Goal: Entertainment & Leisure: Browse casually

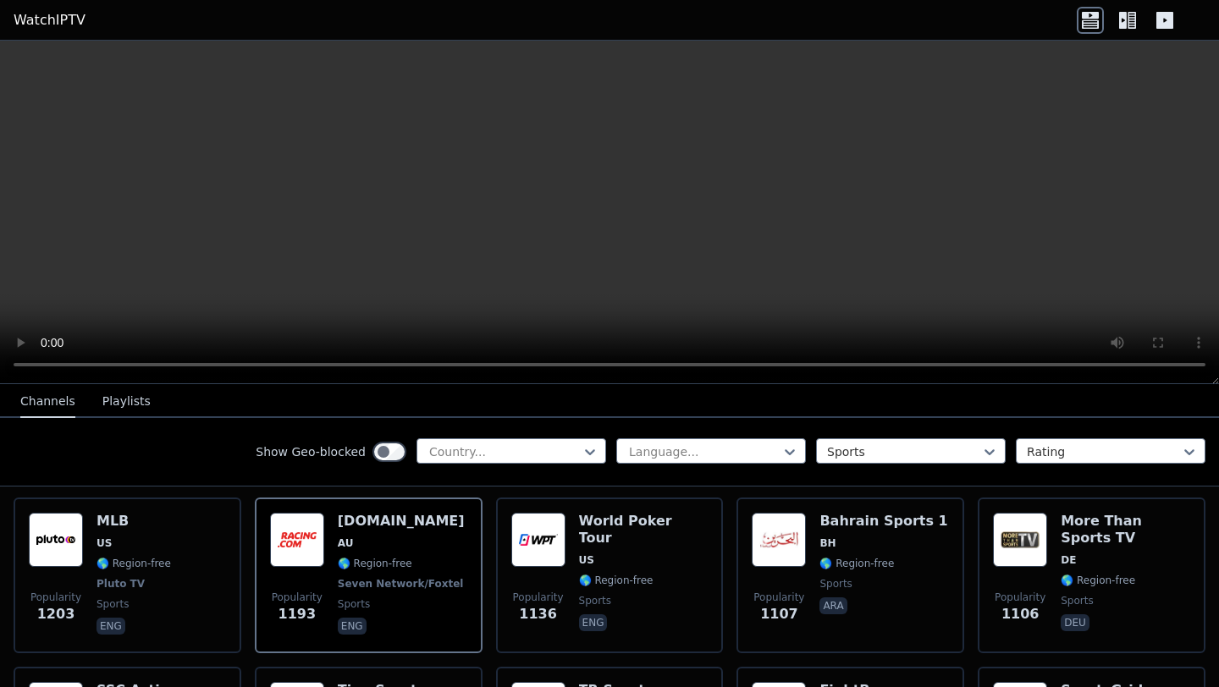
scroll to position [1171, 0]
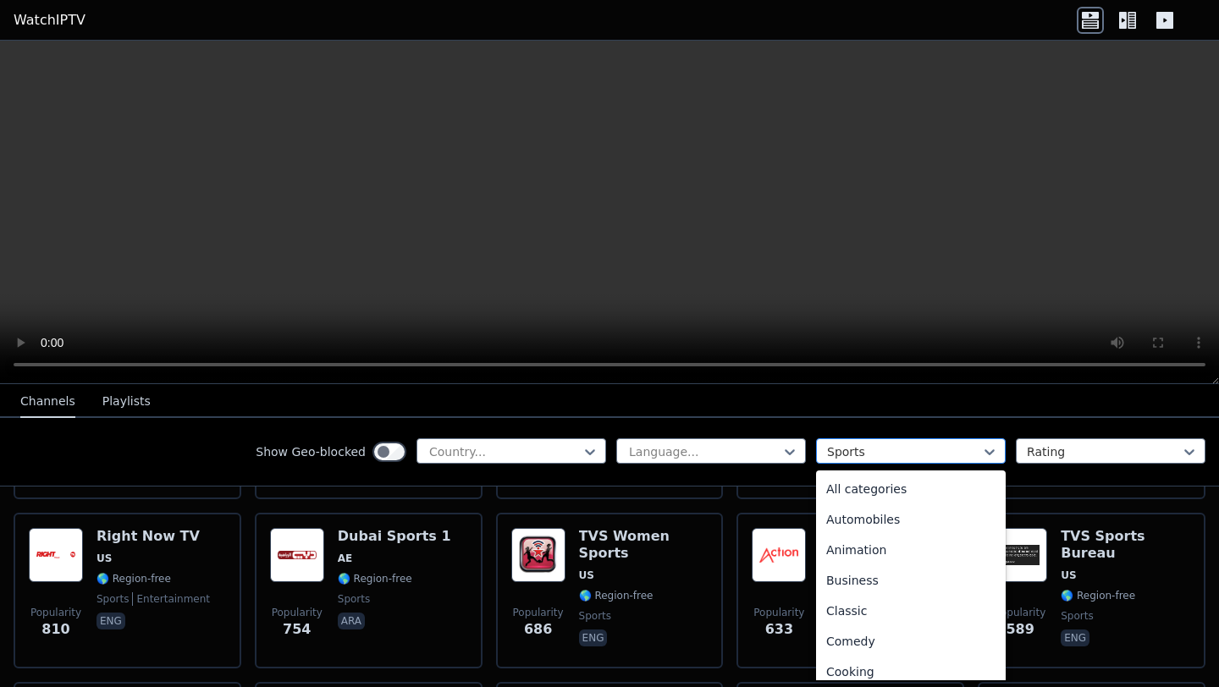
click at [859, 458] on div at bounding box center [904, 452] width 154 height 17
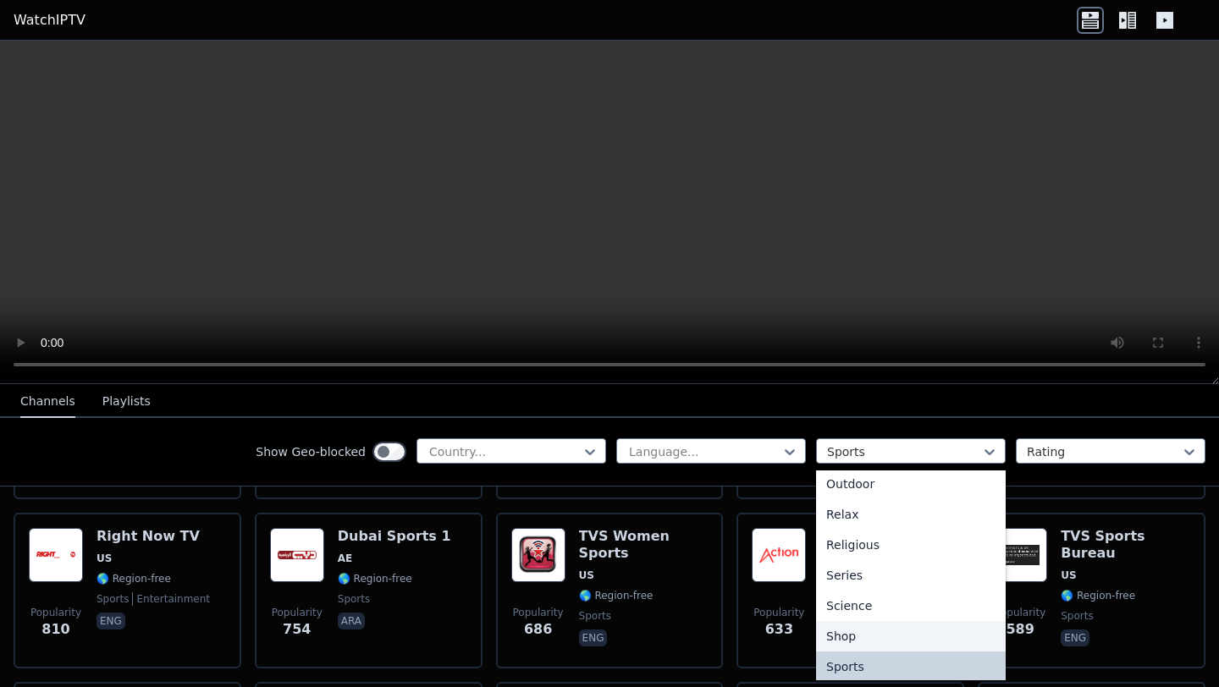
scroll to position [551, 0]
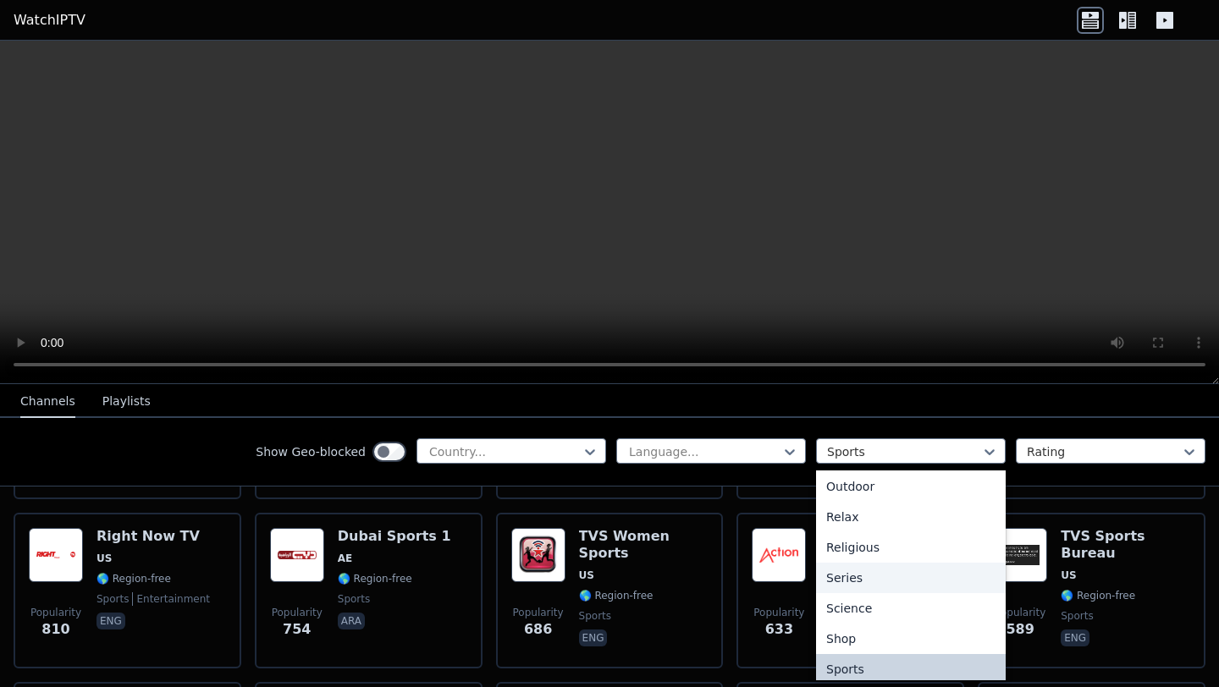
click at [892, 583] on div "Series" at bounding box center [911, 578] width 190 height 30
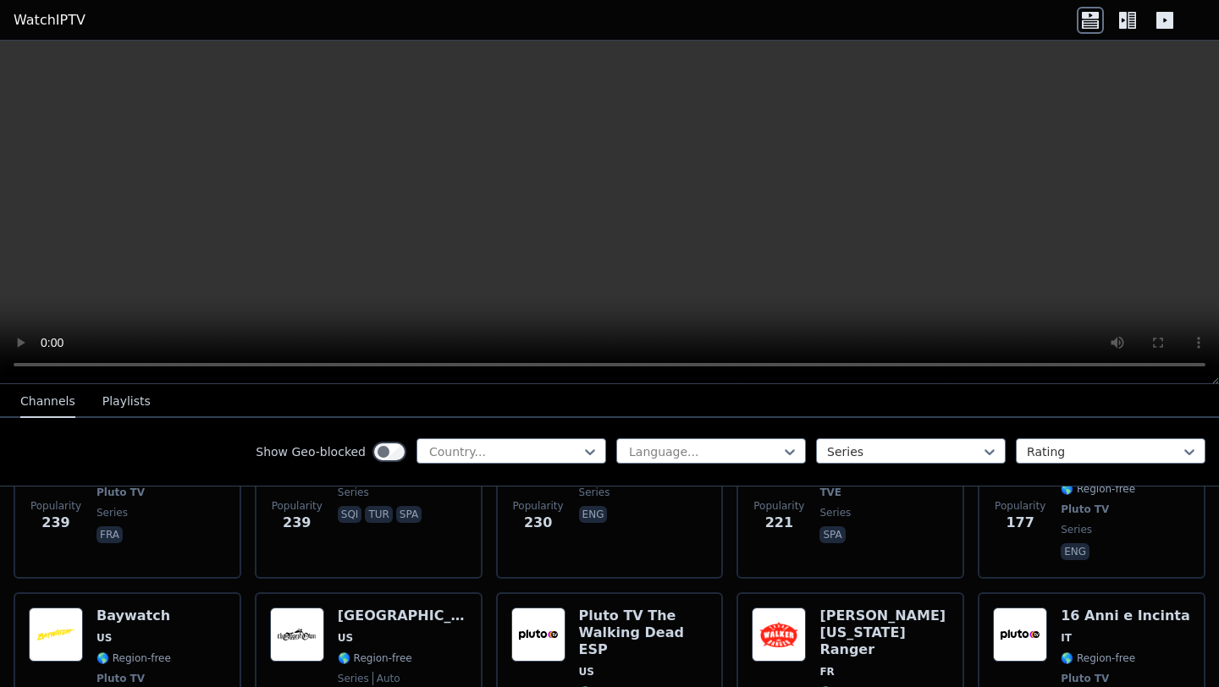
scroll to position [549, 0]
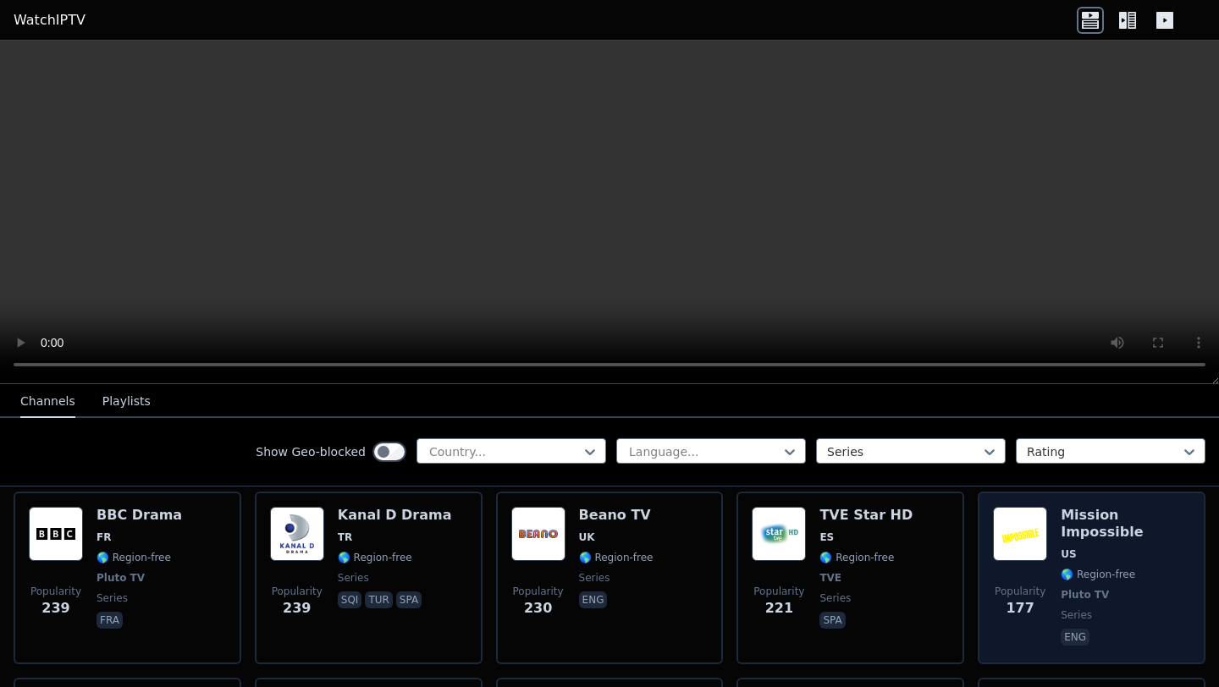
click at [1091, 548] on span "US" at bounding box center [1126, 555] width 130 height 14
